Goal: Task Accomplishment & Management: Use online tool/utility

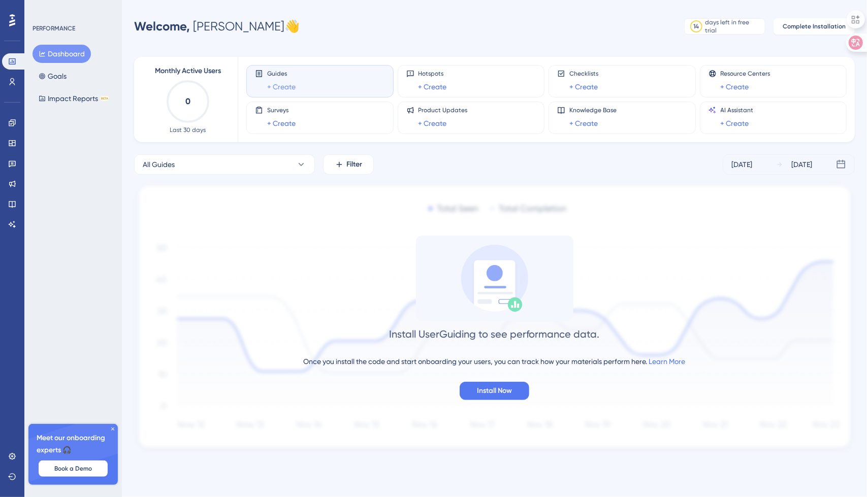
click at [278, 87] on link "+ Create" at bounding box center [281, 87] width 28 height 12
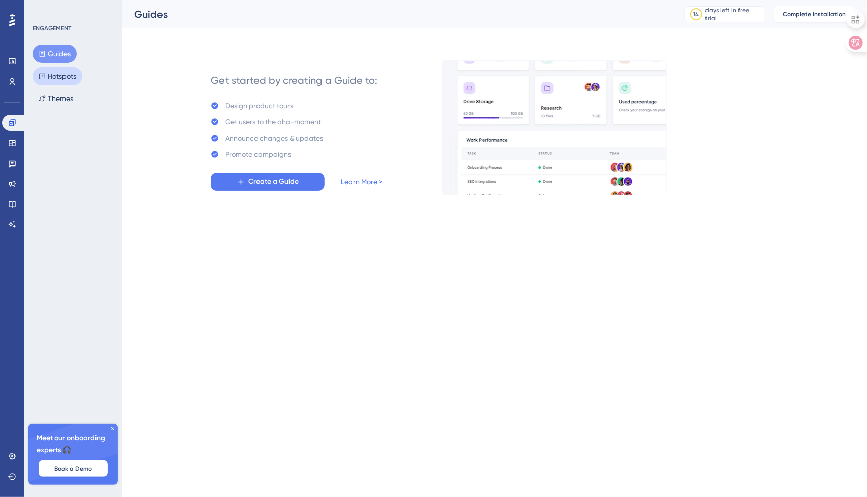
click at [60, 79] on button "Hotspots" at bounding box center [58, 76] width 50 height 18
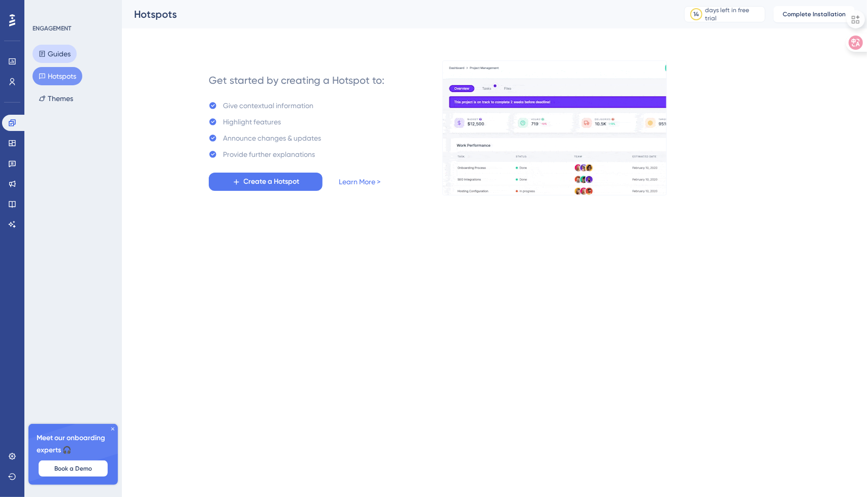
click at [58, 51] on button "Guides" at bounding box center [55, 54] width 44 height 18
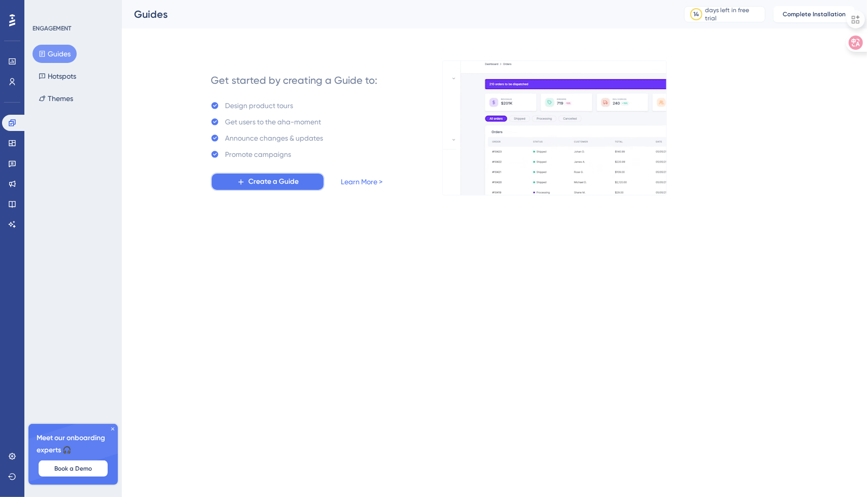
click at [295, 179] on span "Create a Guide" at bounding box center [273, 182] width 50 height 12
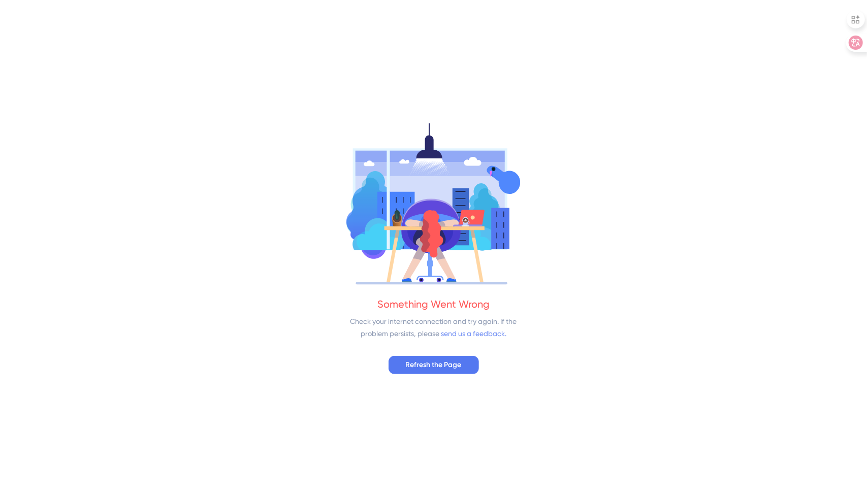
click at [471, 334] on link "send us a feedback." at bounding box center [474, 334] width 66 height 8
click at [428, 365] on span "Refresh the Page" at bounding box center [434, 365] width 56 height 12
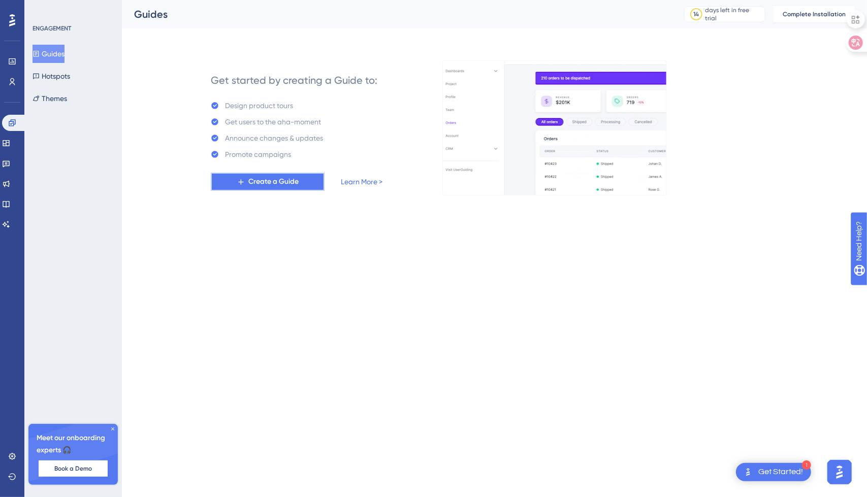
click at [234, 181] on button "Create a Guide" at bounding box center [268, 182] width 114 height 18
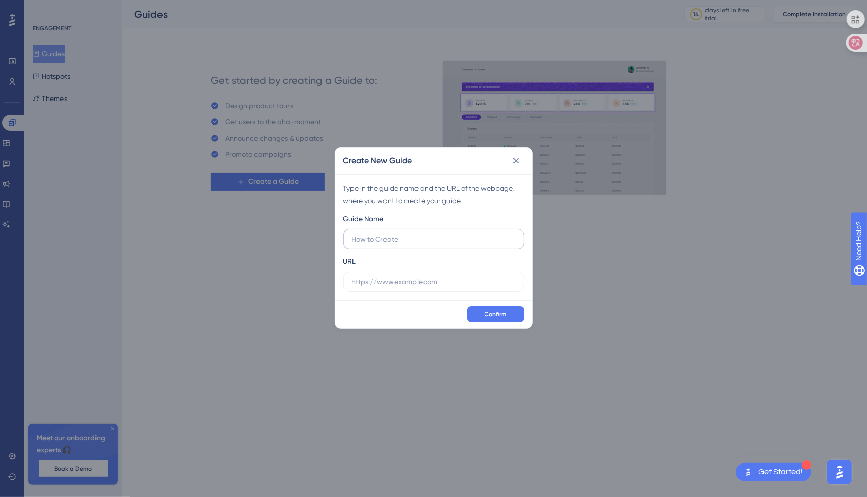
click at [385, 240] on input "text" at bounding box center [434, 239] width 164 height 11
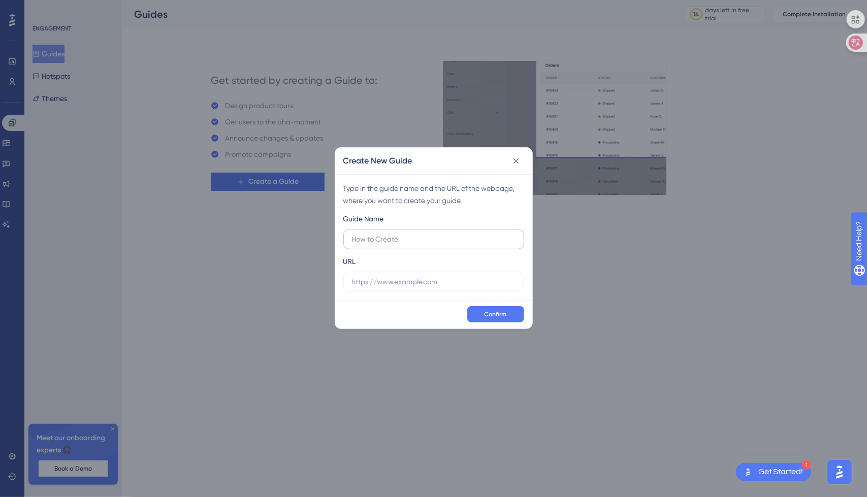
click at [385, 240] on input "text" at bounding box center [434, 239] width 164 height 11
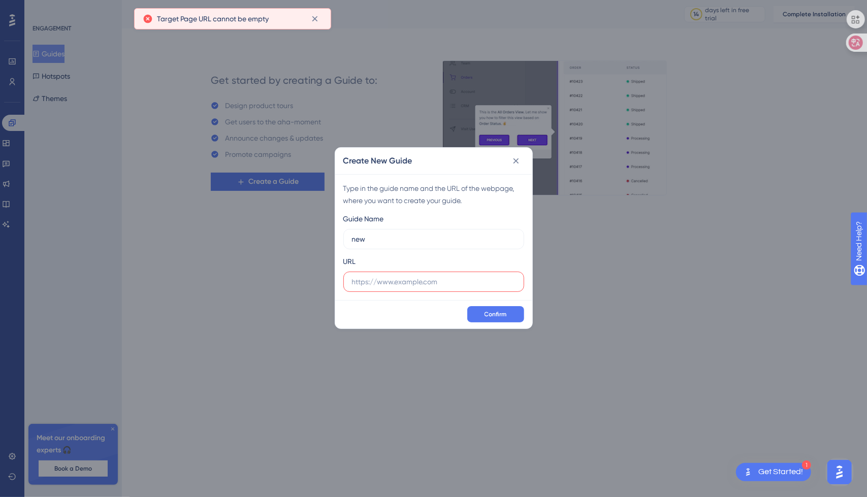
type input "new"
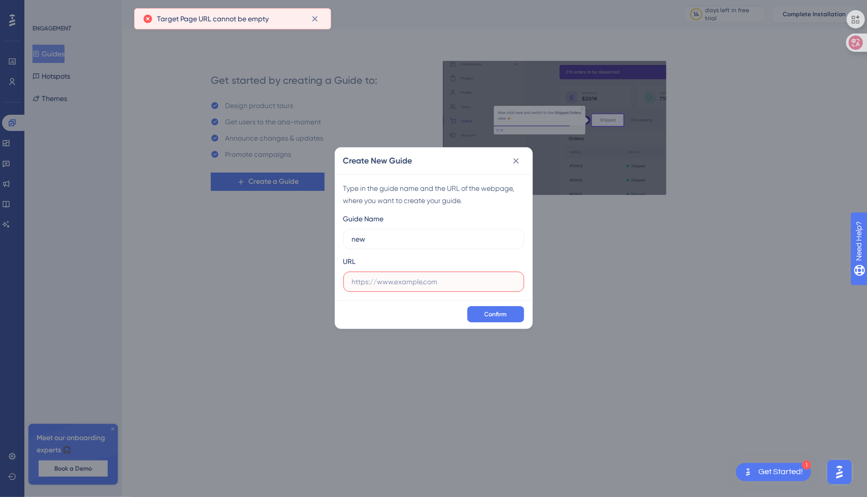
click at [388, 277] on input "text" at bounding box center [434, 281] width 164 height 11
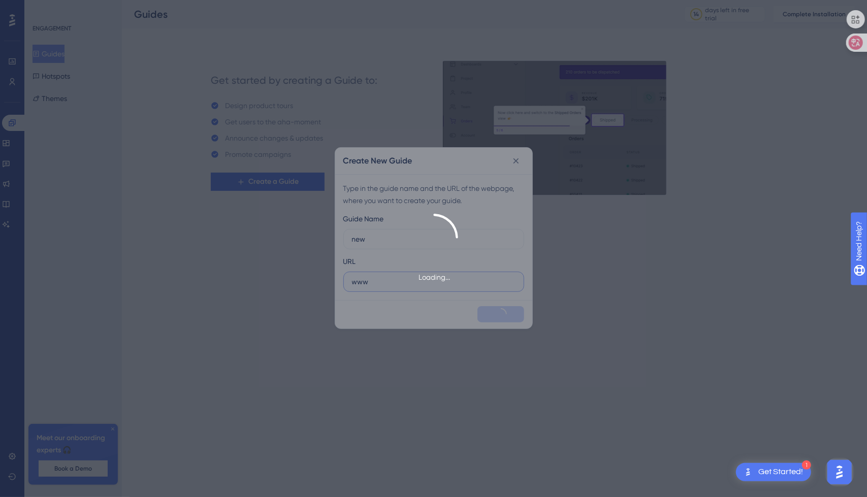
type input "www"
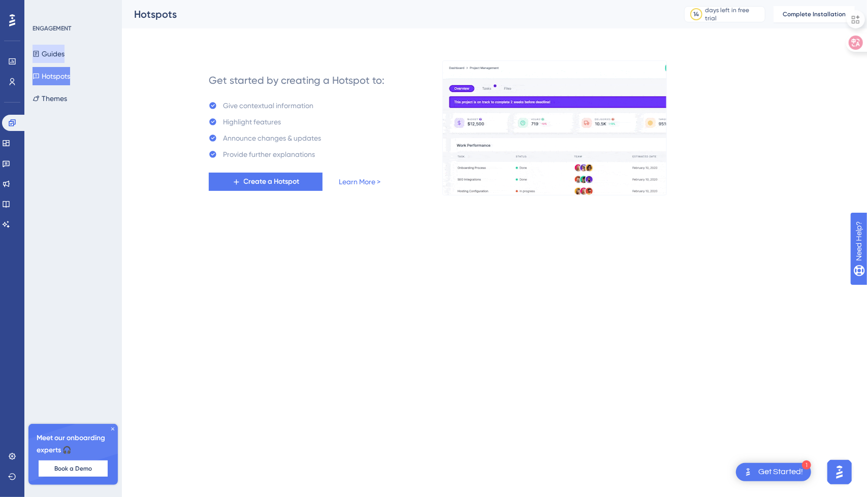
click at [65, 60] on button "Guides" at bounding box center [49, 54] width 32 height 18
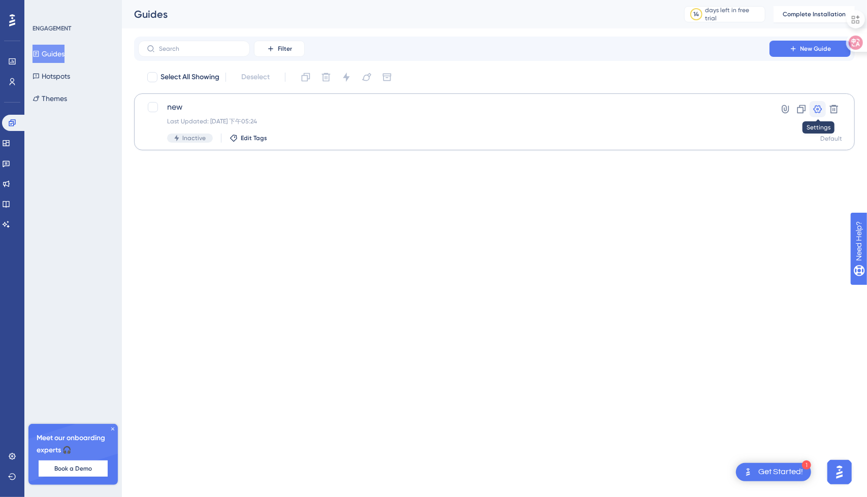
click at [819, 110] on icon at bounding box center [818, 109] width 10 height 10
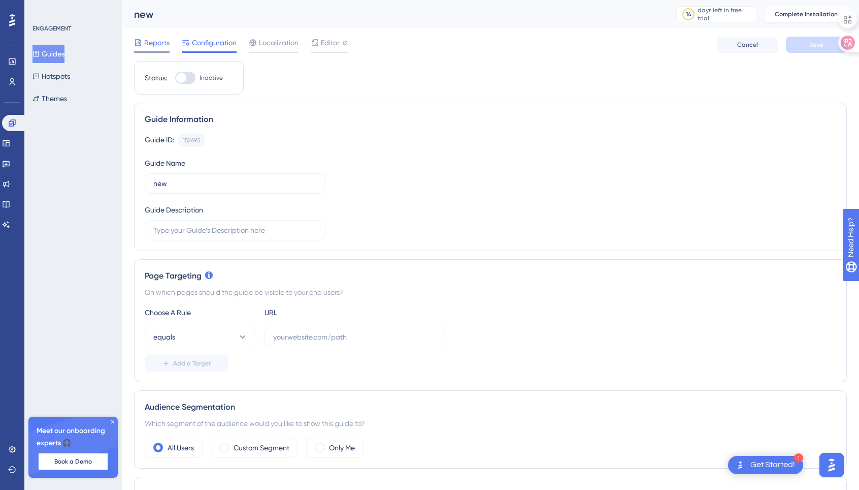
click at [155, 44] on span "Reports" at bounding box center [156, 43] width 25 height 12
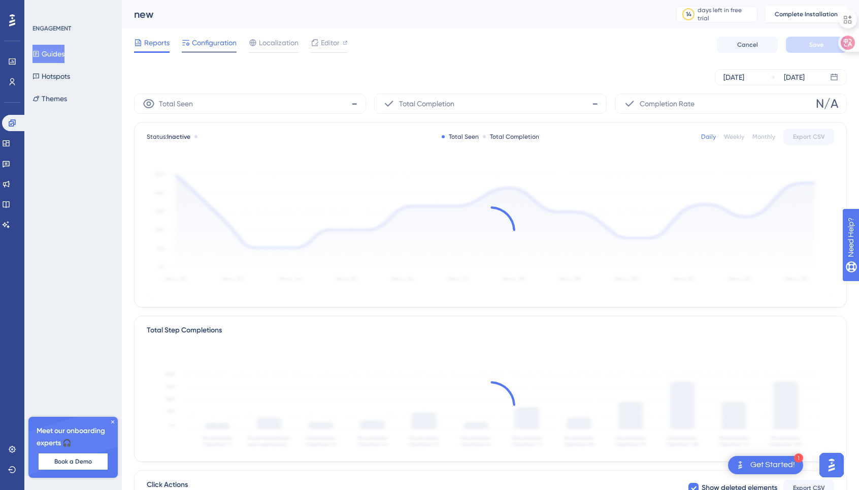
click at [185, 44] on icon at bounding box center [186, 43] width 8 height 8
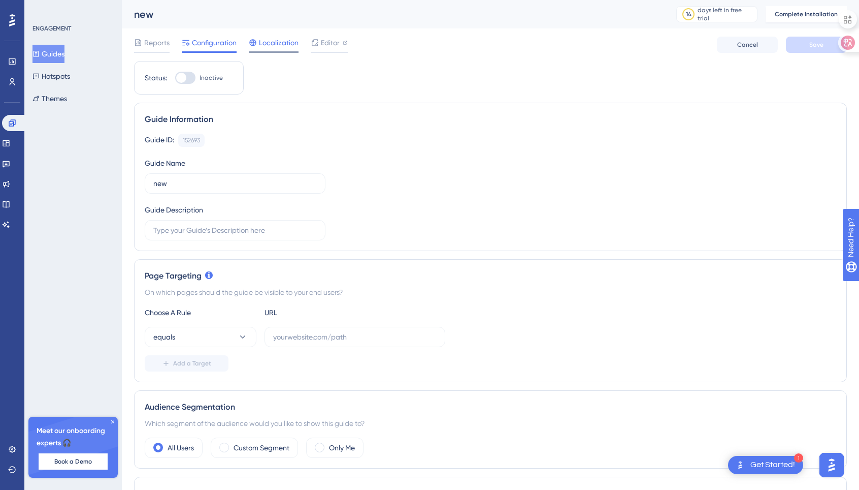
click at [286, 42] on span "Localization" at bounding box center [279, 43] width 40 height 12
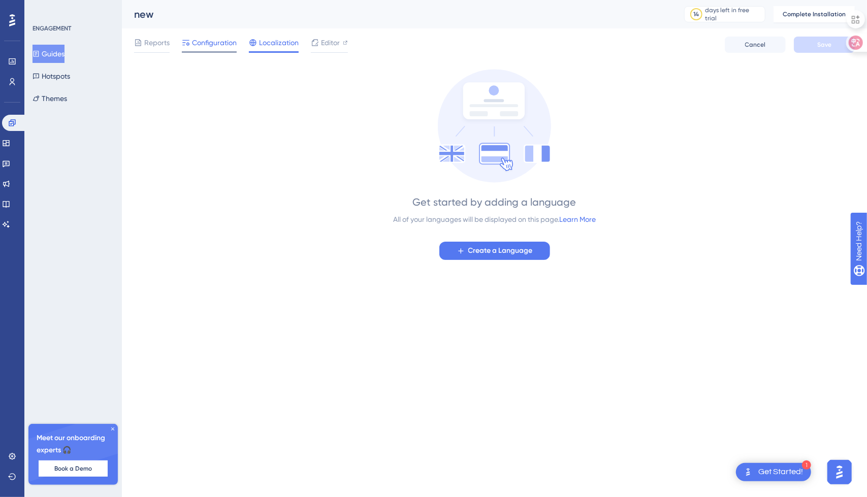
click at [207, 44] on span "Configuration" at bounding box center [214, 43] width 45 height 12
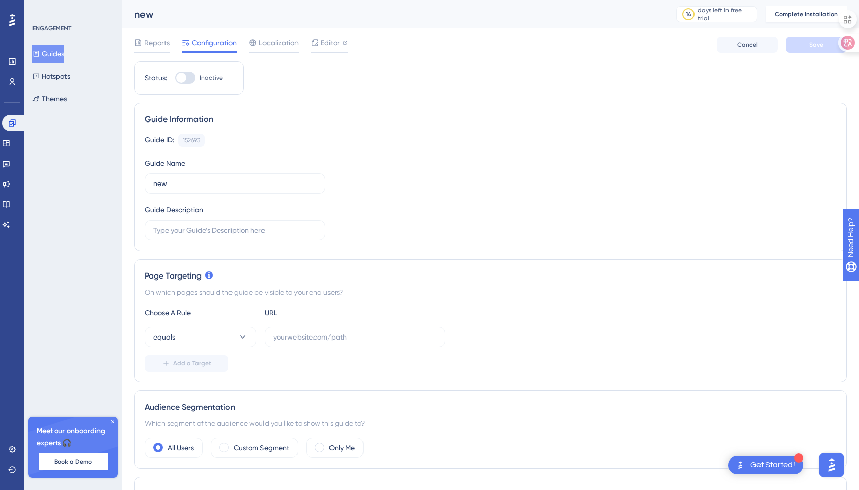
click at [181, 80] on div at bounding box center [181, 78] width 10 height 10
click at [175, 78] on input "Inactive" at bounding box center [175, 78] width 1 height 1
checkbox input "false"
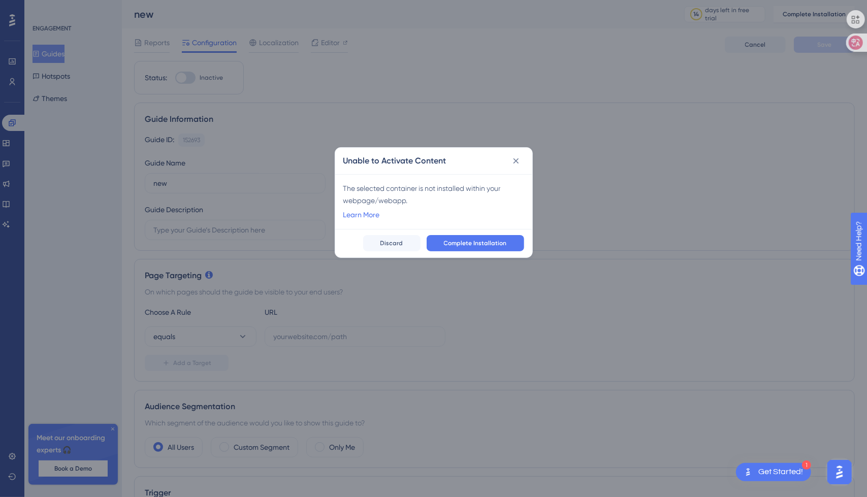
click at [518, 161] on icon at bounding box center [516, 161] width 10 height 10
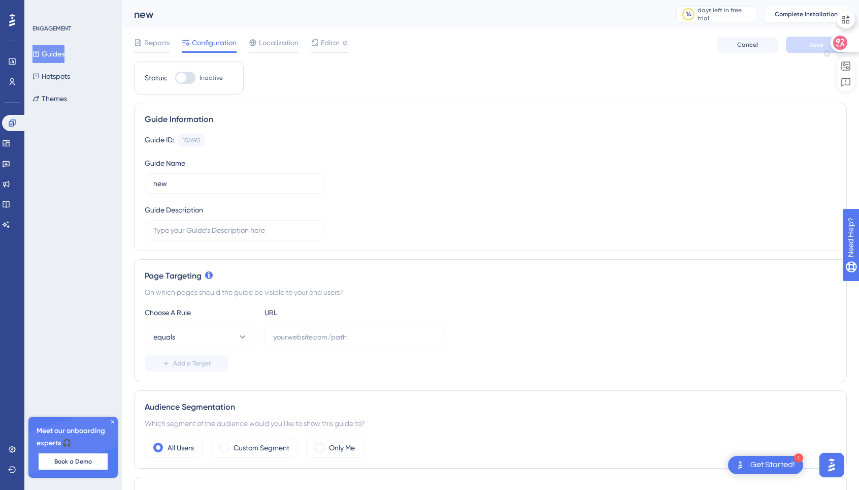
click at [844, 39] on icon at bounding box center [841, 43] width 9 height 8
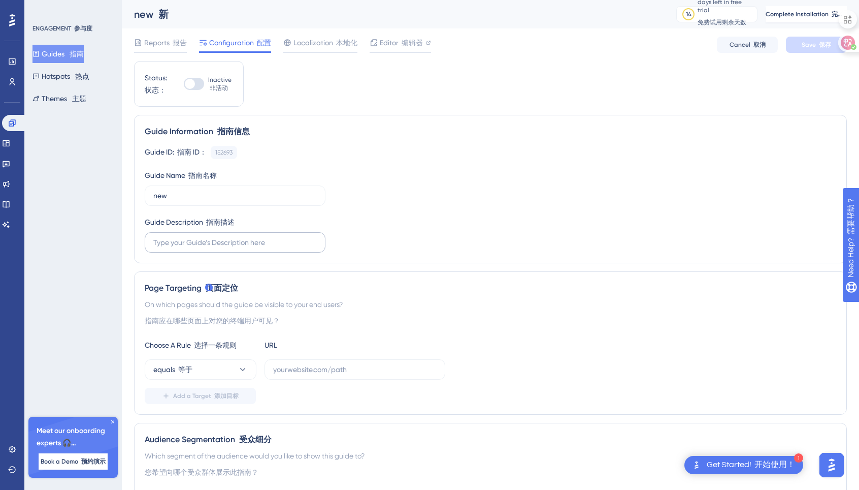
scroll to position [51, 0]
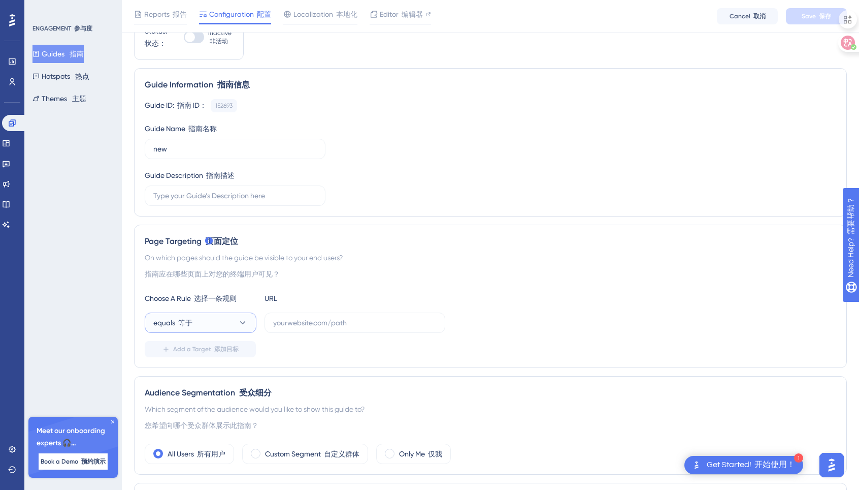
click at [214, 315] on button "equals 等于" at bounding box center [201, 322] width 112 height 20
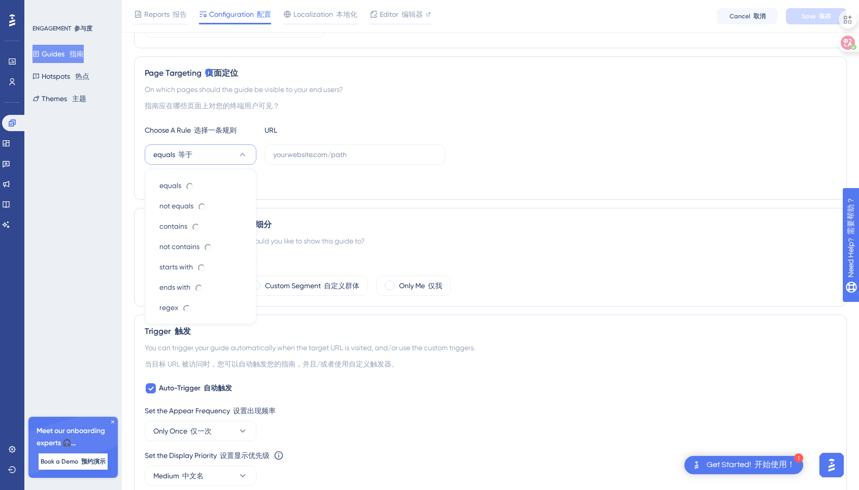
click at [367, 112] on div "On which pages should the guide be visible to your end users? 指南应在哪些页面上对您的终端用户可…" at bounding box center [491, 99] width 692 height 33
click at [342, 155] on input "text" at bounding box center [355, 154] width 164 height 11
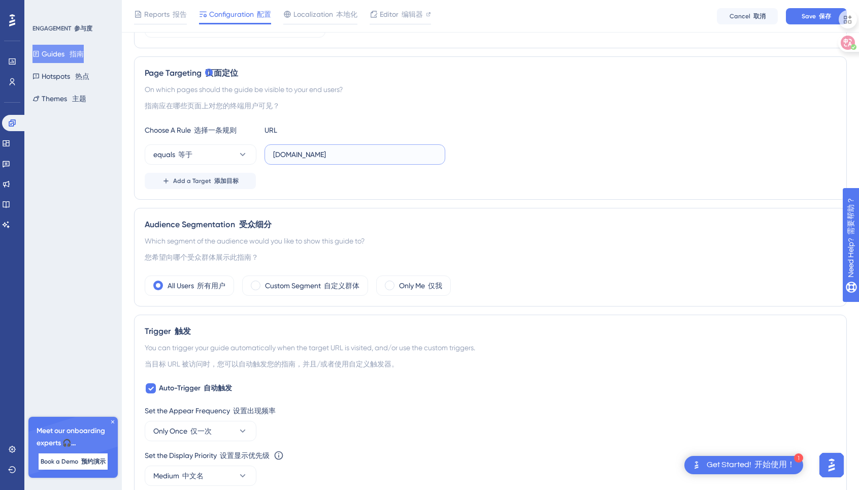
type input "www.baidu.com"
click at [387, 122] on div "Page Targeting 页面定位 On which pages should the guide be visible to your end user…" at bounding box center [490, 127] width 713 height 143
click at [339, 113] on div "On which pages should the guide be visible to your end users? 指南应在哪些页面上对您的终端用户可…" at bounding box center [491, 99] width 692 height 33
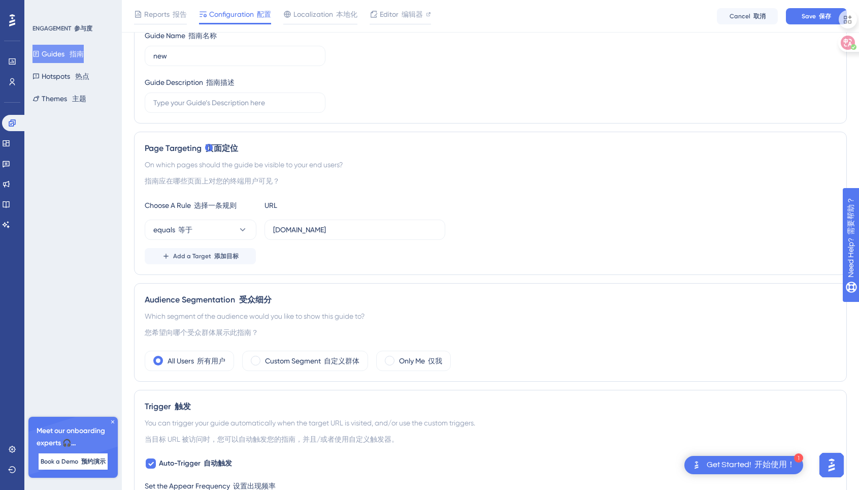
scroll to position [0, 0]
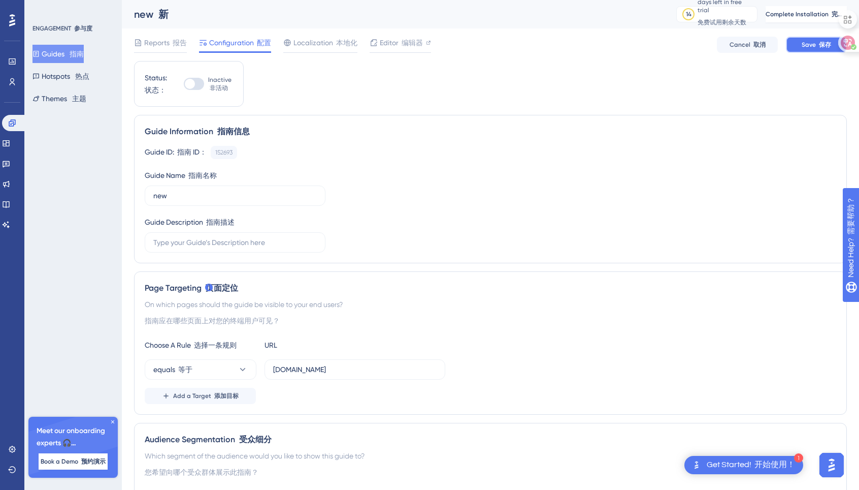
click at [822, 38] on button "Save 保存" at bounding box center [816, 45] width 61 height 16
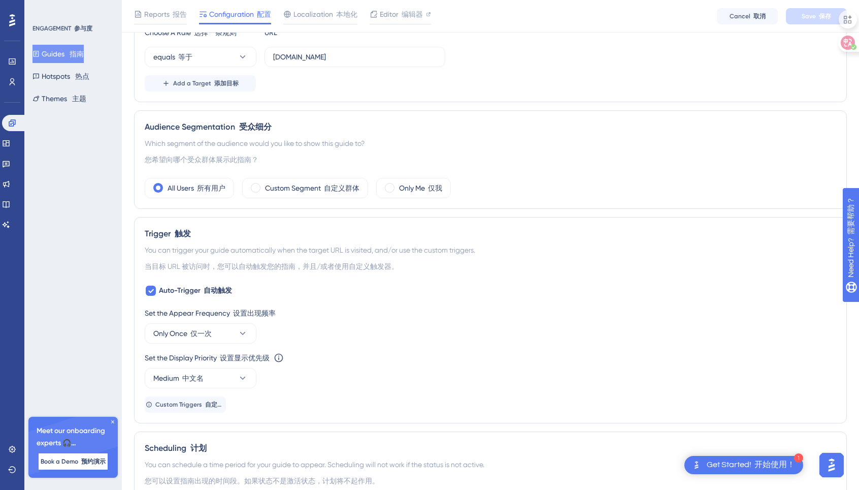
scroll to position [12, 0]
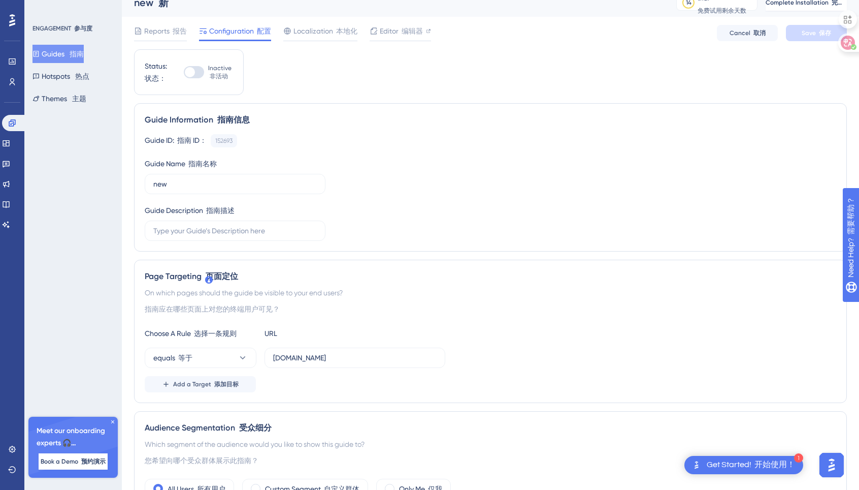
click at [708, 467] on div "Get Started! 开始使用！" at bounding box center [751, 464] width 88 height 11
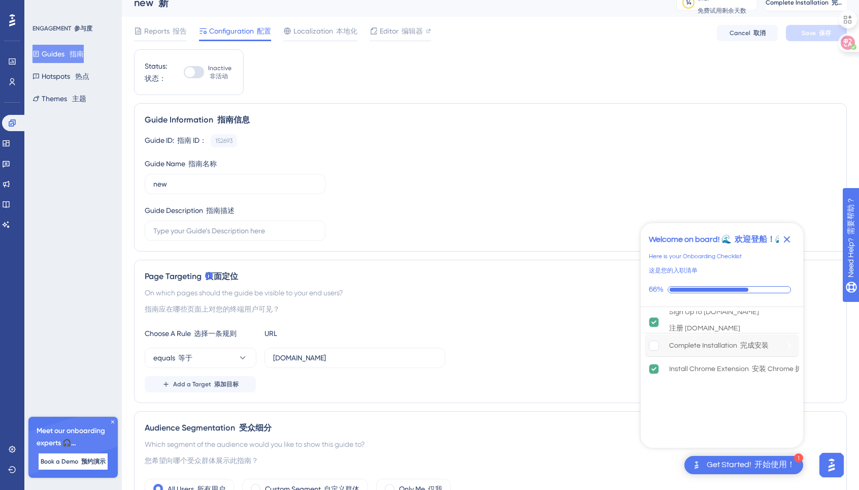
click at [653, 348] on rect "Complete Installation is incomplete." at bounding box center [655, 345] width 10 height 10
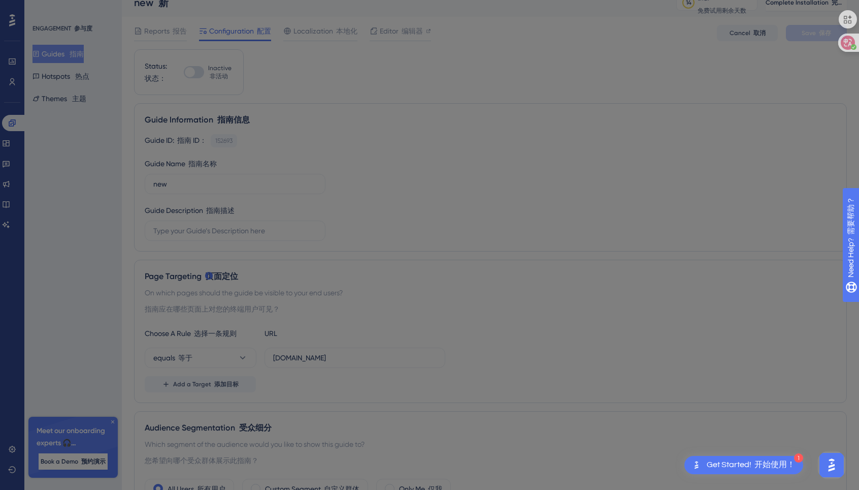
scroll to position [0, 0]
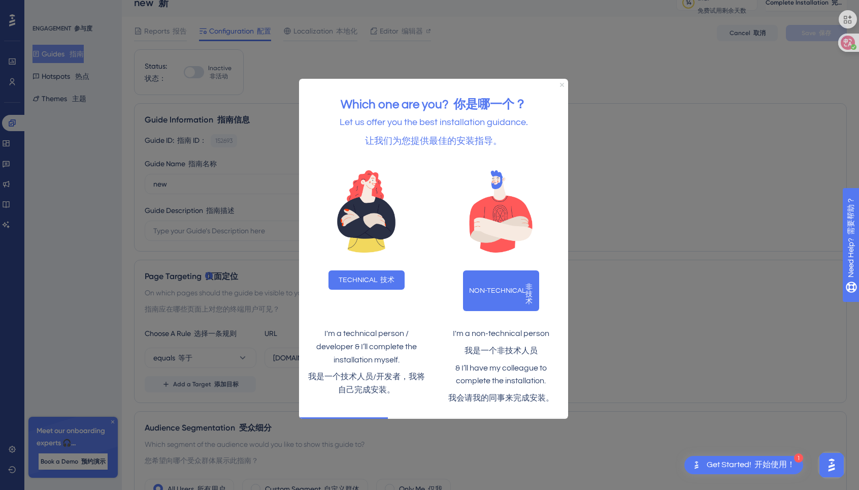
click at [560, 84] on icon "Close Preview" at bounding box center [562, 84] width 4 height 4
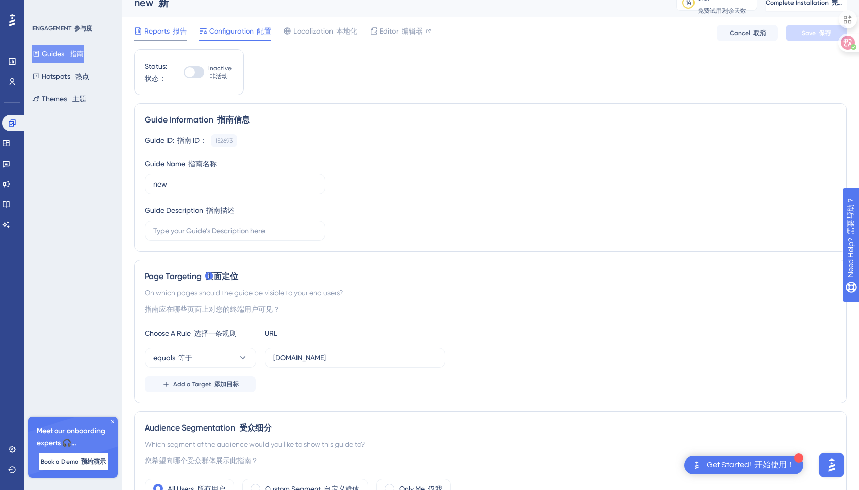
click at [186, 38] on div "Reports 报告" at bounding box center [160, 33] width 53 height 16
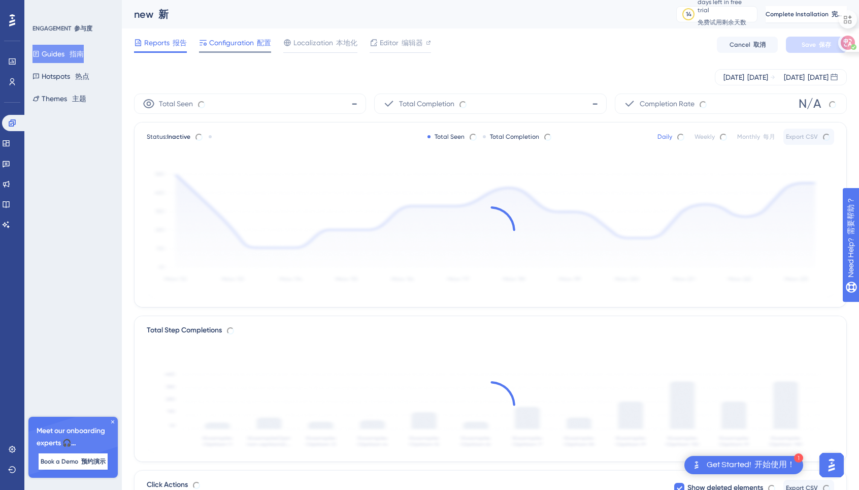
click at [211, 44] on span "Configuration 配置" at bounding box center [240, 43] width 62 height 12
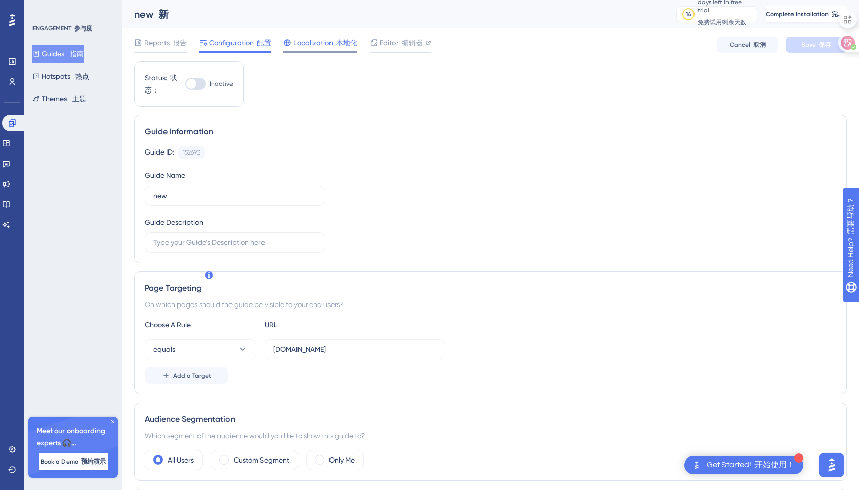
click at [317, 42] on span "Localization 本地化" at bounding box center [326, 43] width 64 height 12
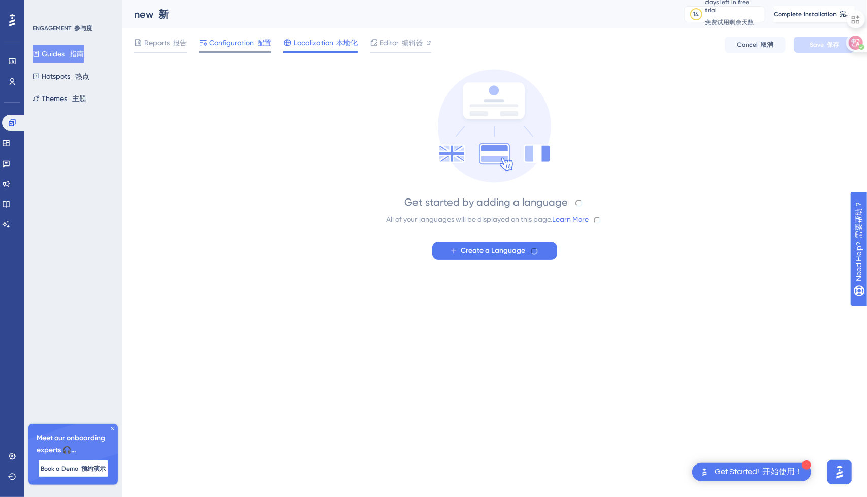
click at [248, 42] on span "Configuration 配置" at bounding box center [240, 43] width 62 height 12
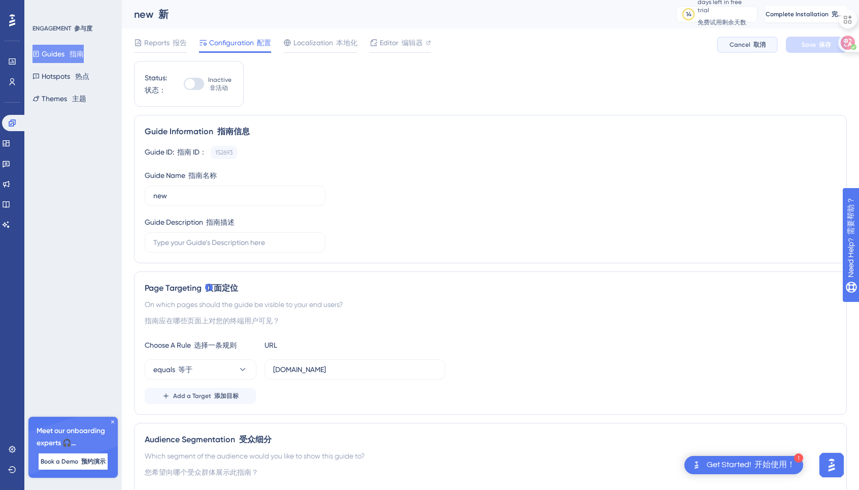
click at [734, 41] on span "Cancel 取消" at bounding box center [748, 45] width 36 height 8
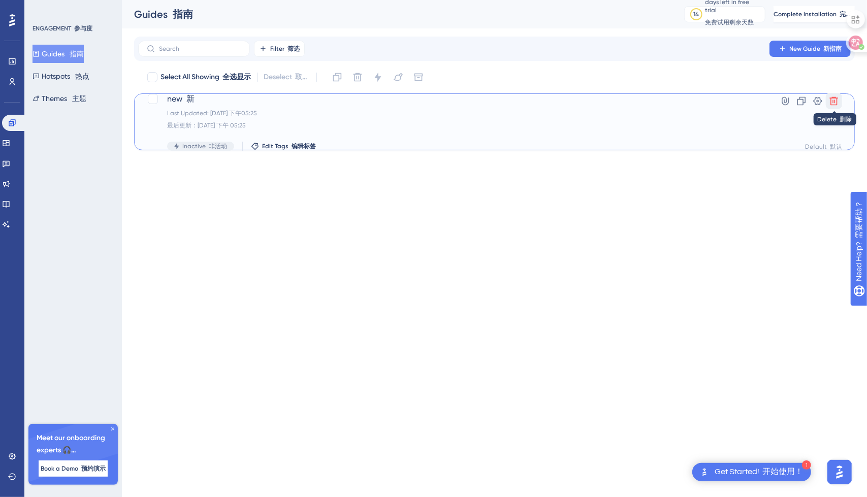
click at [835, 101] on icon at bounding box center [834, 101] width 9 height 9
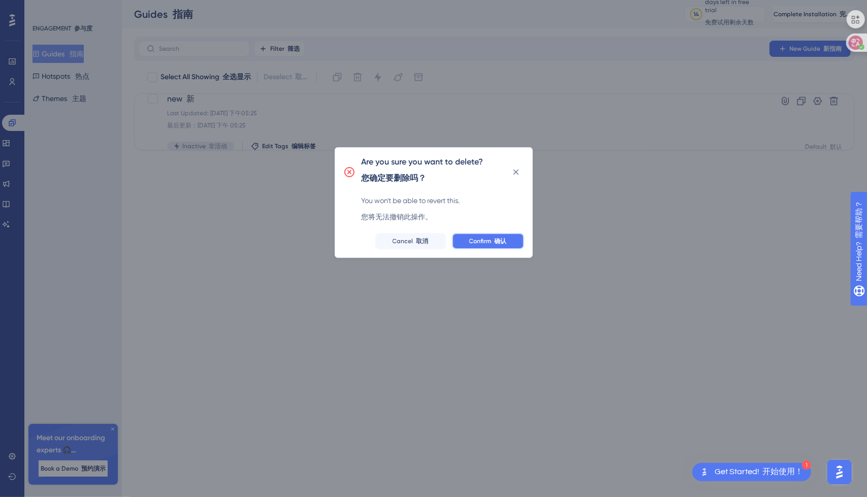
click at [481, 238] on span "Confirm 确认" at bounding box center [488, 241] width 38 height 8
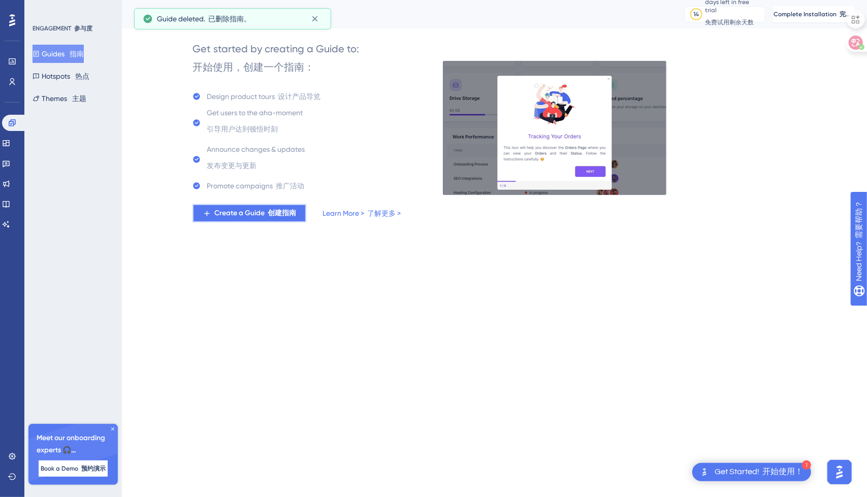
click at [259, 213] on span "Create a Guide 创建指南" at bounding box center [255, 213] width 82 height 12
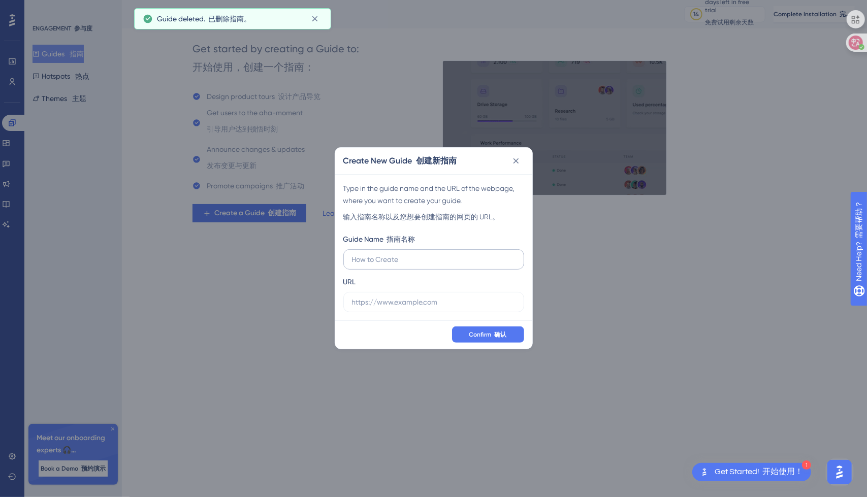
click at [403, 260] on input "text" at bounding box center [434, 259] width 164 height 11
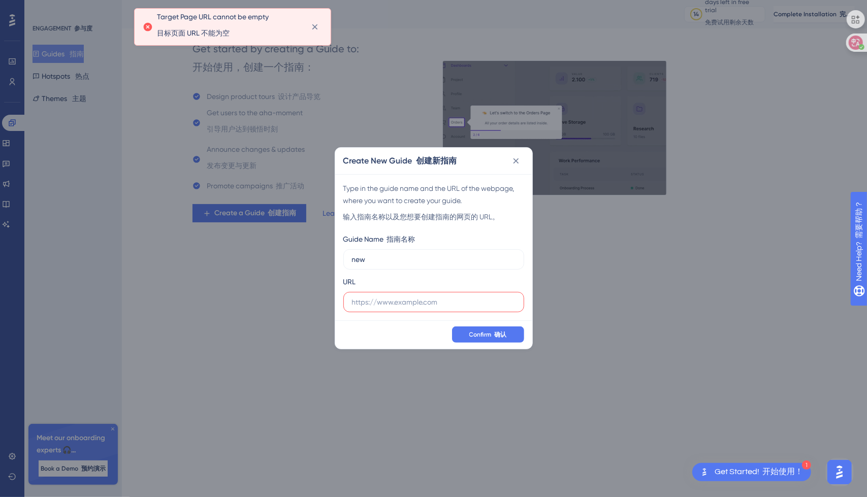
type input "new"
click at [398, 293] on label at bounding box center [433, 302] width 181 height 20
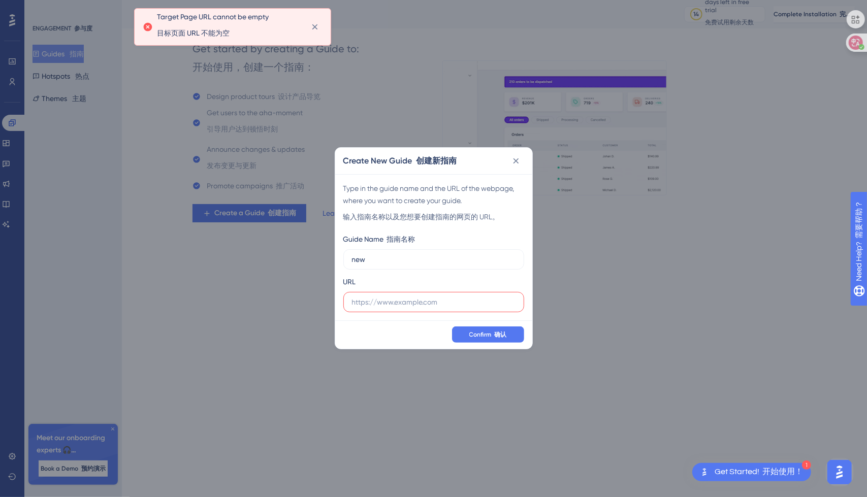
click at [398, 297] on input "text" at bounding box center [434, 302] width 164 height 11
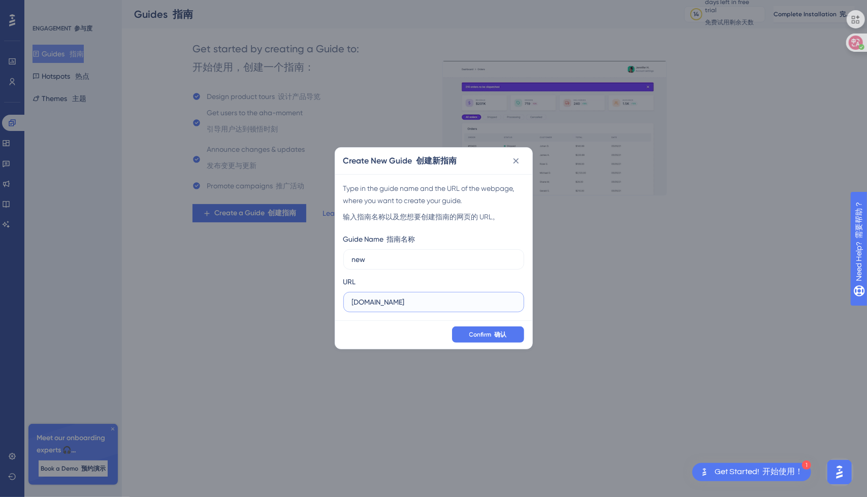
type input "www.baidu.com"
